Goal: Task Accomplishment & Management: Use online tool/utility

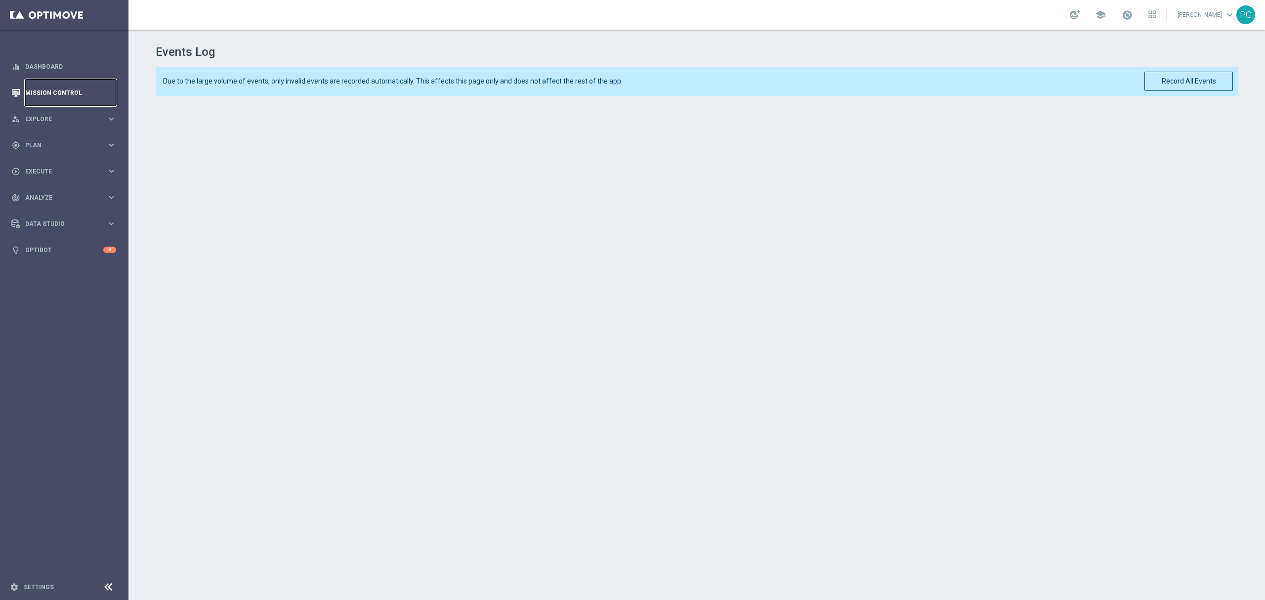
click at [75, 92] on link "Mission Control" at bounding box center [70, 93] width 91 height 26
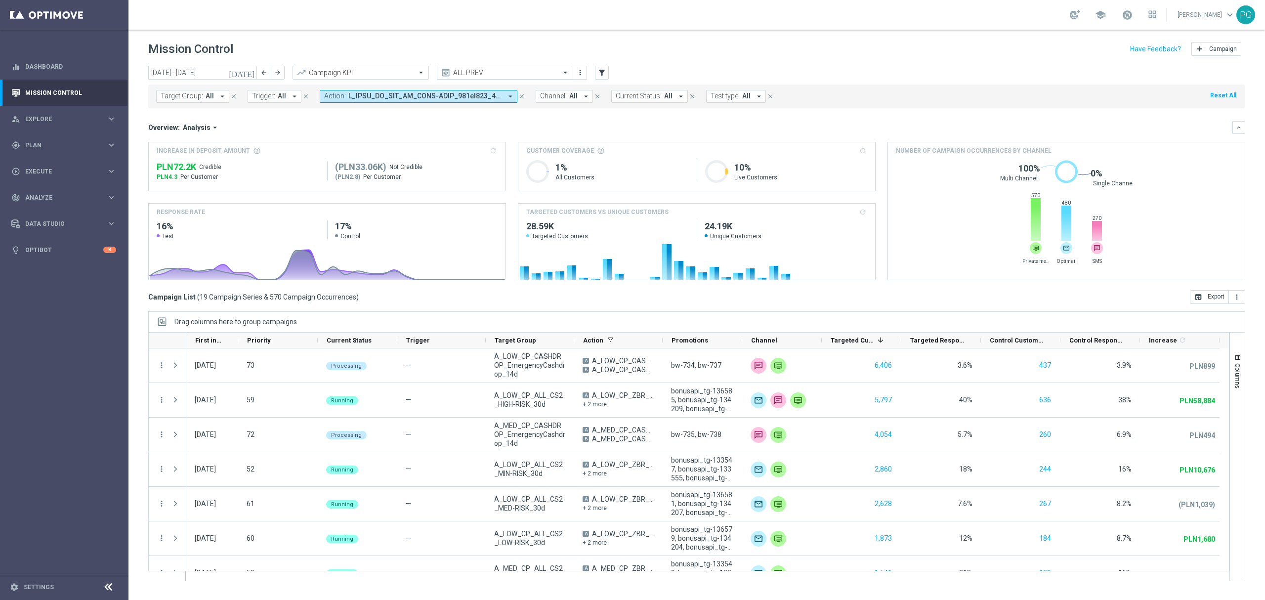
click at [491, 75] on input "text" at bounding box center [495, 73] width 106 height 8
click at [409, 110] on mini-dashboard "Overview: Analysis arrow_drop_down keyboard_arrow_down Increase In Deposit Amou…" at bounding box center [696, 199] width 1097 height 182
click at [443, 97] on span at bounding box center [425, 96] width 154 height 8
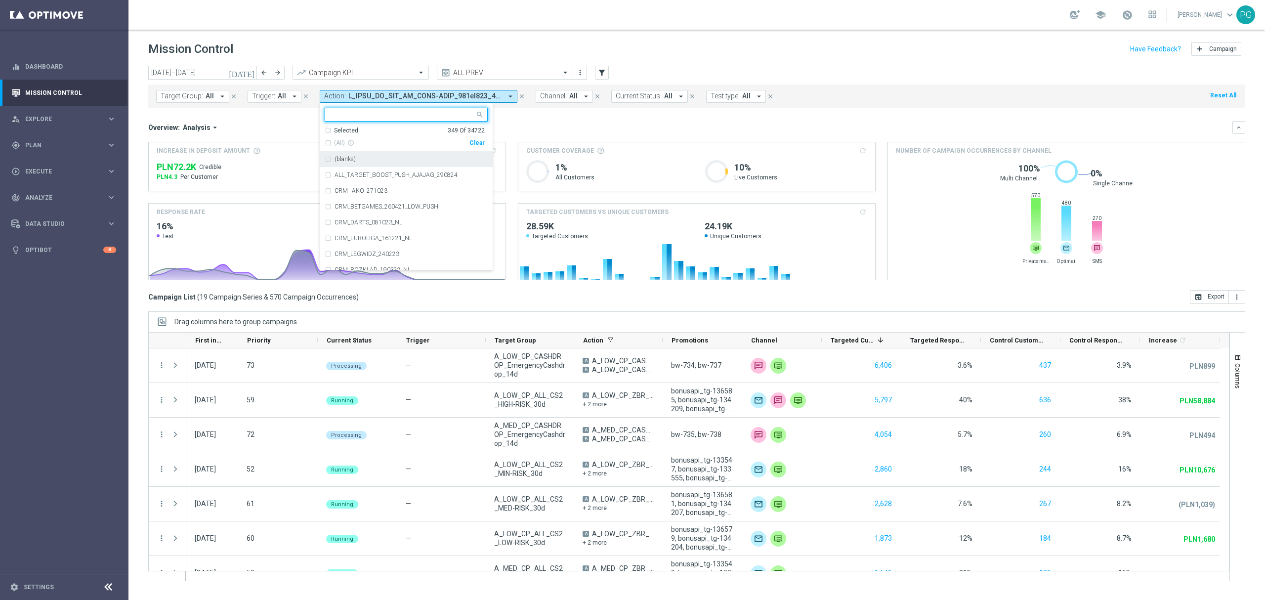
click at [0, 0] on div "Clear" at bounding box center [0, 0] width 0 height 0
click at [436, 113] on input "text" at bounding box center [402, 115] width 145 height 8
click at [368, 232] on div "A_PREM-PEXTRA_AUTO_CASHDROP_WELCOME_PW_MRKT_WEEKLY" at bounding box center [406, 238] width 163 height 16
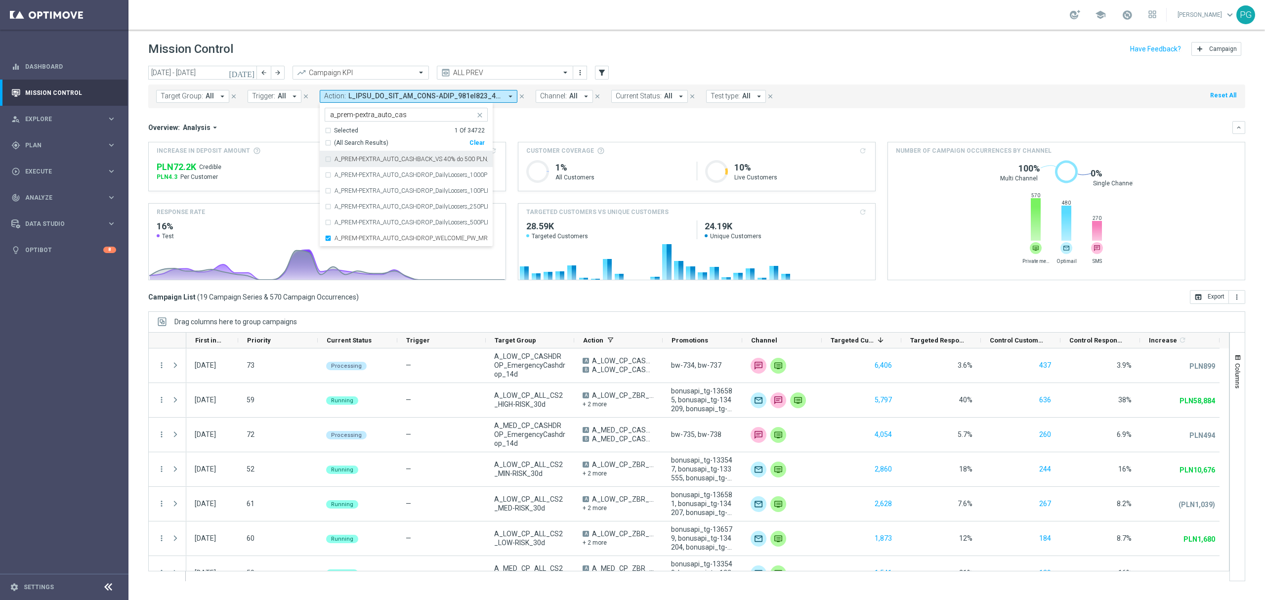
click at [418, 118] on input "a_prem-pextra_auto_cas" at bounding box center [402, 115] width 145 height 8
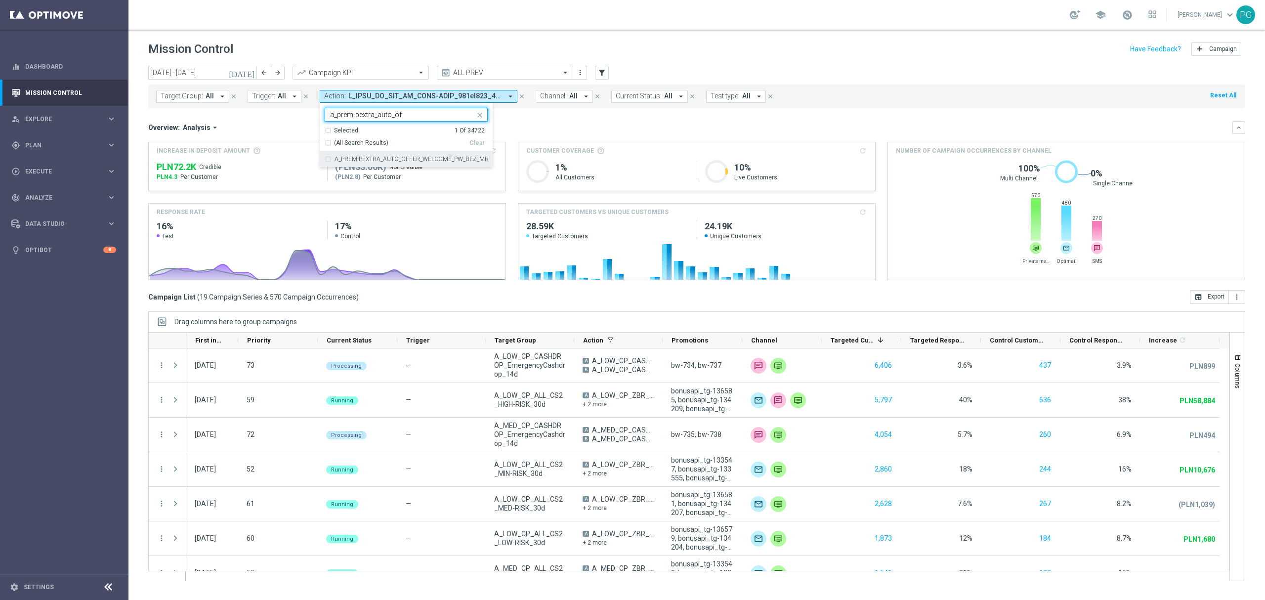
click at [394, 164] on div "A_PREM-PEXTRA_AUTO_OFFER_WELCOME_PW_BEZ_MRKT_WEEKLY" at bounding box center [406, 159] width 163 height 16
type input "a_prem-pextra_auto_of"
click at [548, 115] on mini-dashboard "Overview: Analysis arrow_drop_down keyboard_arrow_down Increase In Deposit Amou…" at bounding box center [696, 199] width 1097 height 182
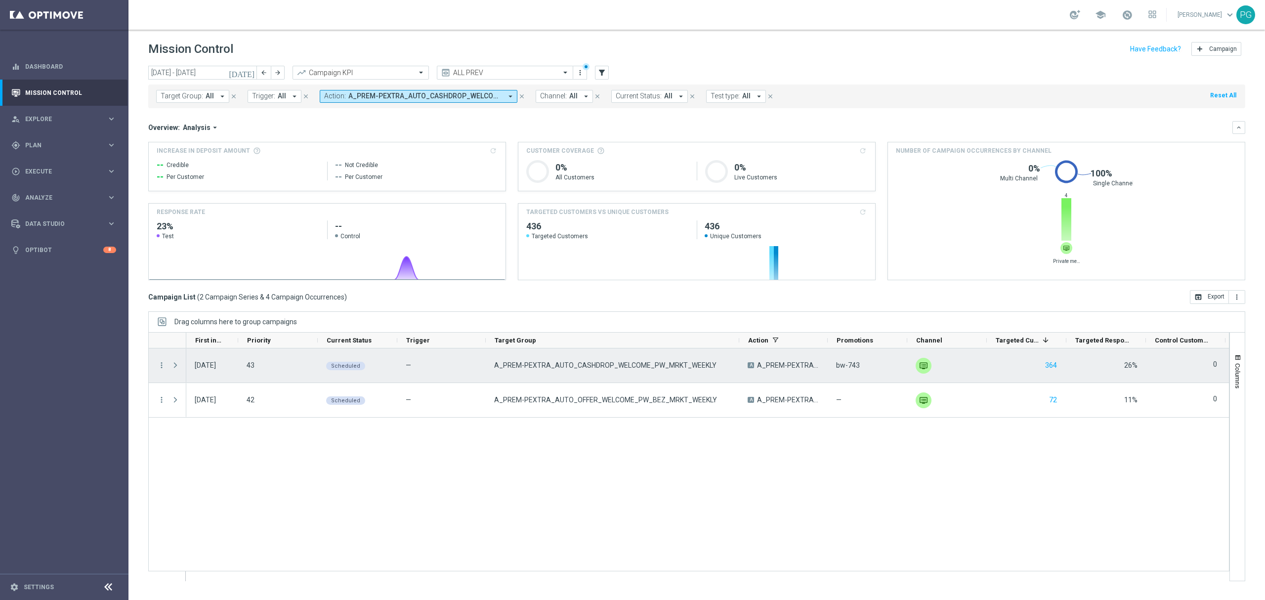
drag, startPoint x: 573, startPoint y: 340, endPoint x: 738, endPoint y: 364, distance: 166.8
click at [738, 364] on div at bounding box center [689, 456] width 1082 height 249
drag, startPoint x: 491, startPoint y: 366, endPoint x: 721, endPoint y: 362, distance: 229.9
click at [721, 362] on div "A_PREM-PEXTRA_AUTO_CASHDROP_WELCOME_PW_MRKT_WEEKLY" at bounding box center [613, 365] width 254 height 34
